Goal: Browse casually

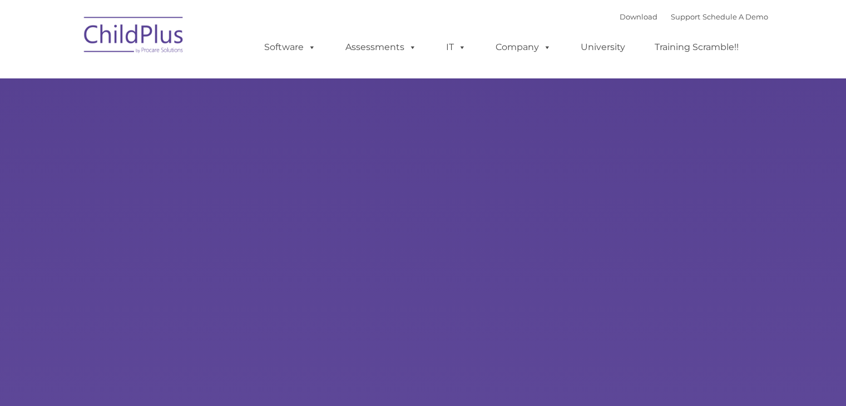
type input ""
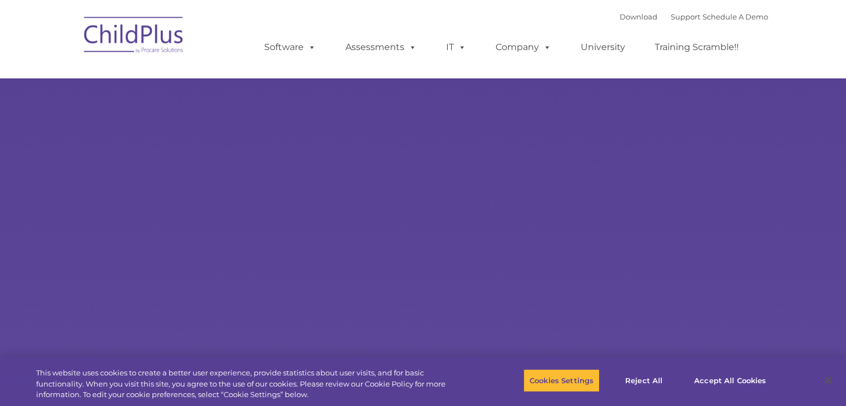
select select "MEDIUM"
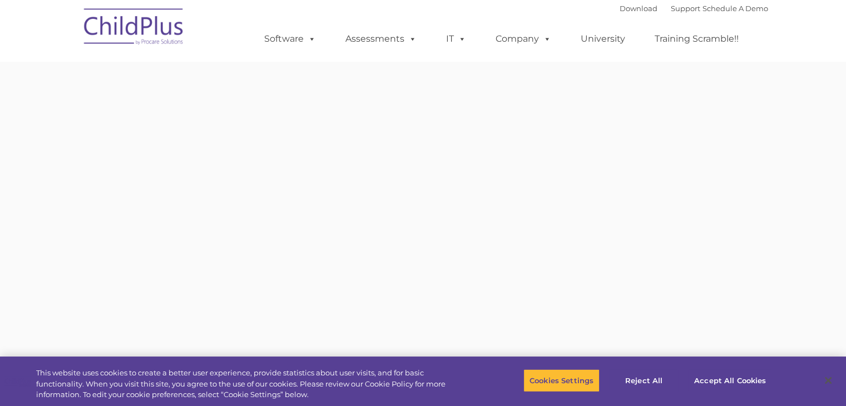
type input ""
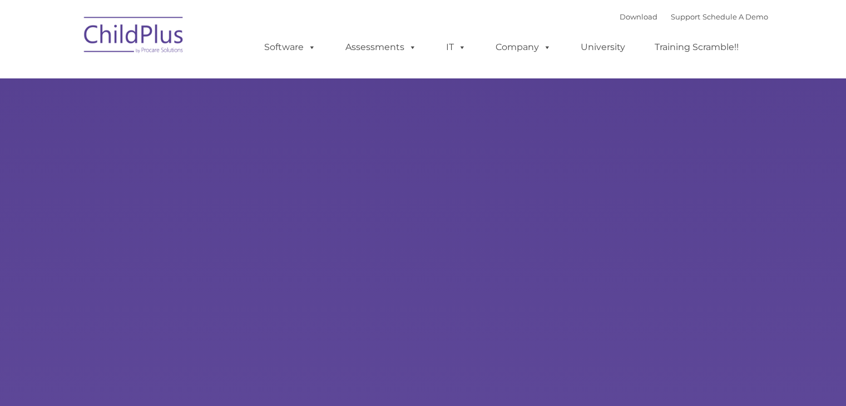
type input ""
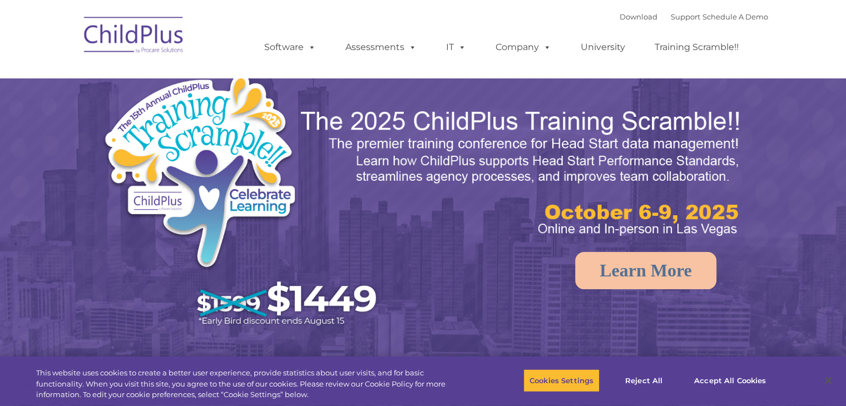
select select "MEDIUM"
